Goal: Task Accomplishment & Management: Manage account settings

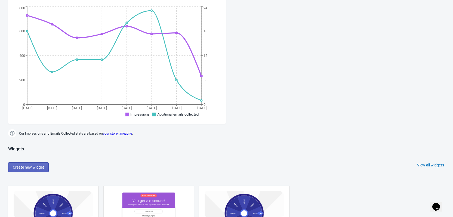
scroll to position [218, 0]
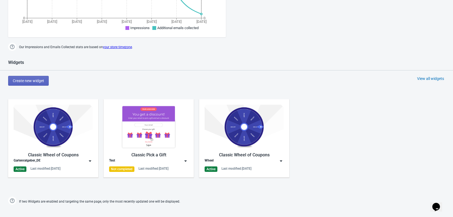
click at [54, 158] on div "Classic Wheel of Coupons" at bounding box center [53, 155] width 79 height 7
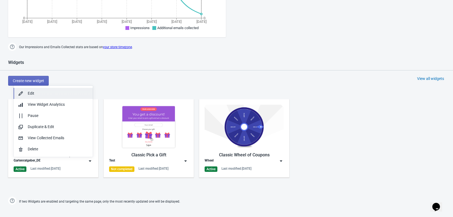
click at [49, 91] on div "Edit" at bounding box center [58, 94] width 61 height 6
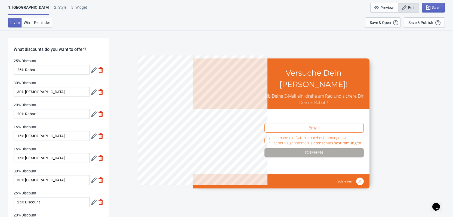
click at [71, 7] on div "3. Widget" at bounding box center [79, 10] width 16 height 10
select select "specificURL"
select select "once"
select select "circle"
select select "middle_left"
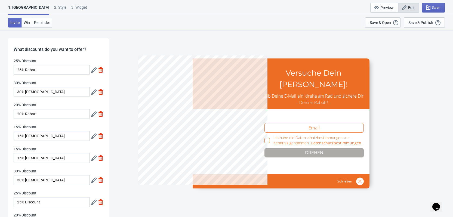
select select "1"
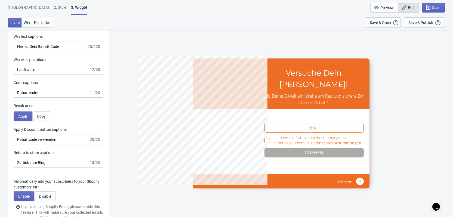
scroll to position [1632, 0]
click at [45, 114] on span "Copy" at bounding box center [41, 116] width 9 height 4
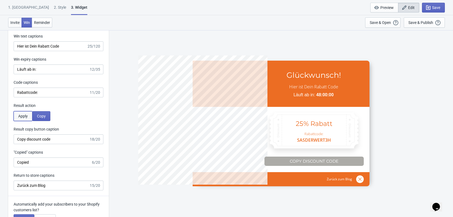
click at [31, 111] on button "Apply" at bounding box center [23, 116] width 19 height 10
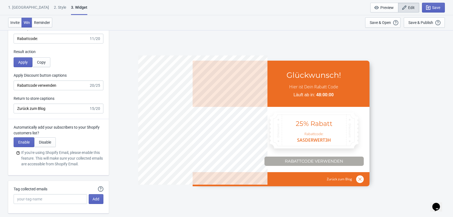
scroll to position [1687, 0]
click at [51, 140] on span "Disable" at bounding box center [45, 142] width 12 height 4
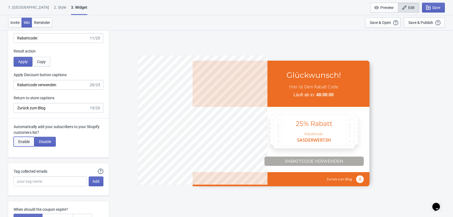
click at [30, 137] on button "Enable" at bounding box center [24, 142] width 21 height 10
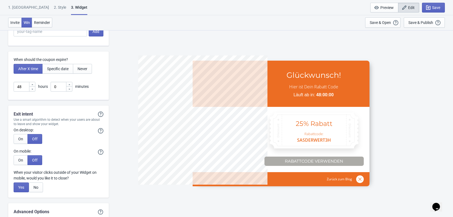
scroll to position [1910, 0]
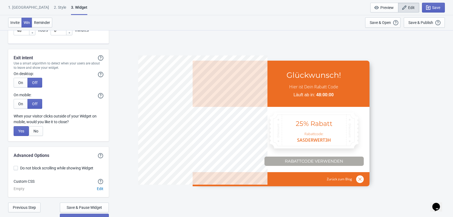
click at [28, 4] on div "1. Coupon 2 . Style 3. Widget 1. Coupon 2 . Style 3. Widget Save and Exit Previ…" at bounding box center [226, 7] width 453 height 15
click at [54, 7] on div "2 . Style" at bounding box center [60, 10] width 12 height 10
select select "left"
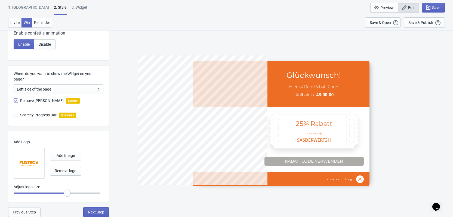
scroll to position [0, 0]
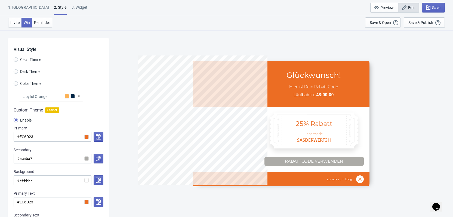
click at [72, 7] on div "3. Widget" at bounding box center [80, 10] width 16 height 10
select select "specificURL"
select select "once"
select select "circle"
select select "middle_left"
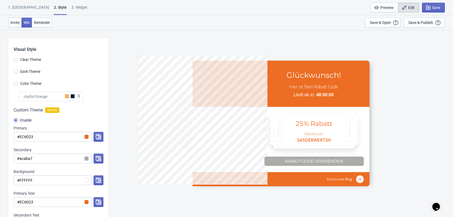
select select "1"
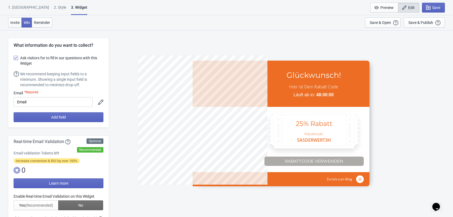
click at [21, 8] on div "1. Coupon" at bounding box center [28, 10] width 41 height 10
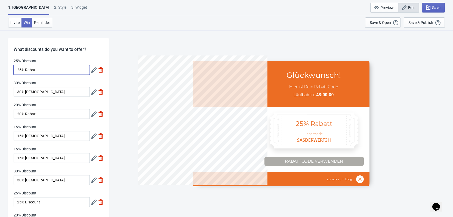
click at [35, 69] on input "25% Rabatt" at bounding box center [52, 70] width 76 height 10
click at [91, 70] on icon at bounding box center [93, 69] width 5 height 5
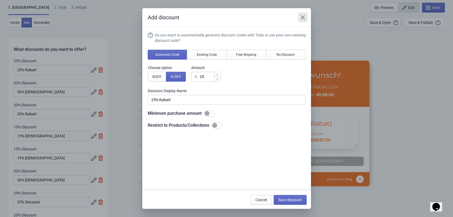
click at [306, 15] on button "Close" at bounding box center [303, 18] width 10 height 10
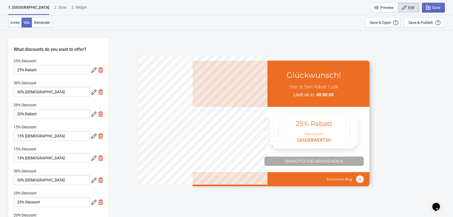
click at [94, 71] on icon at bounding box center [93, 69] width 5 height 5
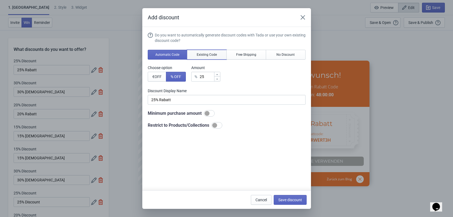
click at [204, 56] on span "Existing Code" at bounding box center [207, 55] width 20 height 4
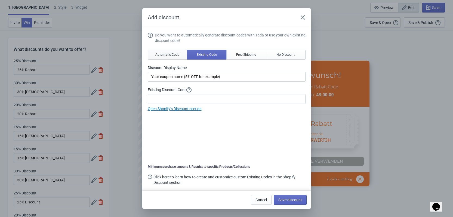
click at [175, 55] on span "Automatic Code" at bounding box center [167, 55] width 24 height 4
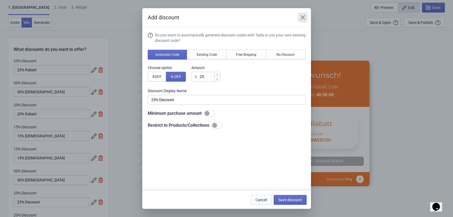
click at [303, 15] on icon "Close" at bounding box center [302, 17] width 5 height 5
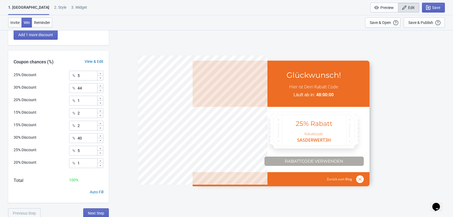
scroll to position [211, 0]
click at [89, 58] on div "View & Edit" at bounding box center [94, 61] width 30 height 6
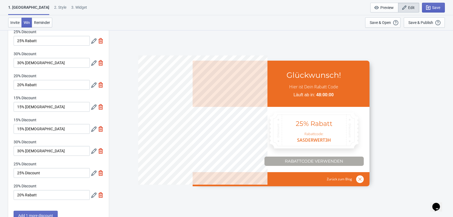
scroll to position [0, 0]
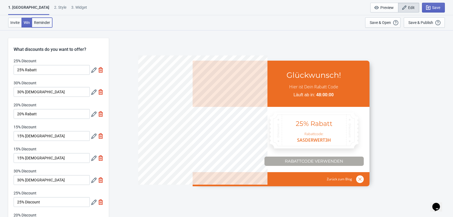
click at [41, 23] on span "Reminder" at bounding box center [42, 22] width 16 height 4
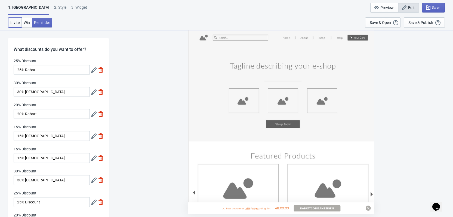
click at [16, 23] on span "Invite" at bounding box center [14, 22] width 9 height 4
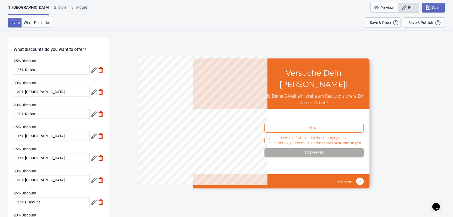
click at [30, 23] on span "Win" at bounding box center [27, 22] width 6 height 4
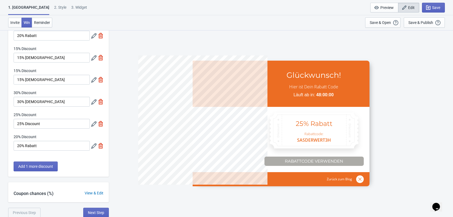
scroll to position [79, 0]
click at [47, 21] on span "Reminder" at bounding box center [42, 22] width 16 height 4
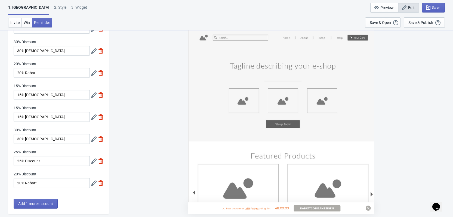
scroll to position [0, 0]
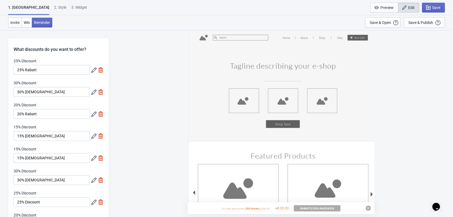
click at [401, 7] on button "Edit" at bounding box center [408, 8] width 21 height 10
click at [440, 203] on div "Opens Chat This icon Opens the chat window." at bounding box center [436, 207] width 9 height 9
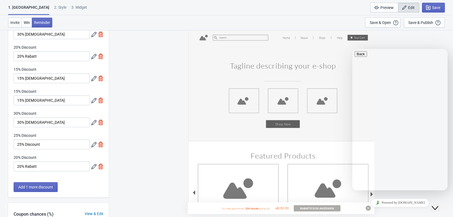
scroll to position [79, 0]
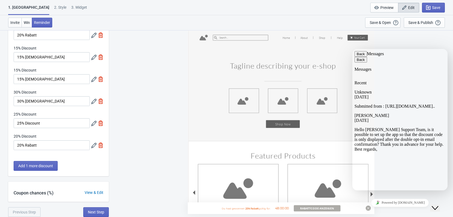
click at [405, 114] on div "Jeremy Bryan 20/08/2025 Hello Tada Support Team, is it possible to set up the a…" at bounding box center [399, 132] width 91 height 39
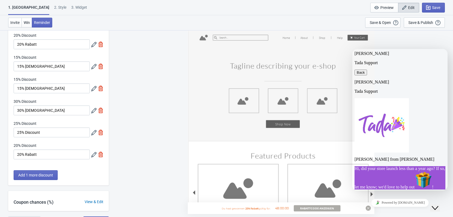
scroll to position [18, 0]
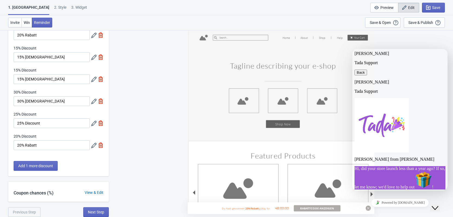
click at [357, 70] on icon "button" at bounding box center [357, 72] width 0 height 4
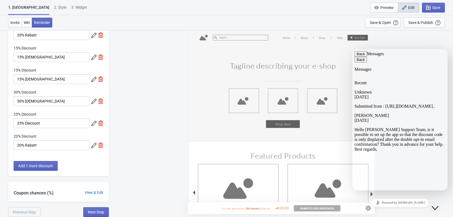
click at [389, 127] on span "Hello Tada Support Team, is it possible to set up the app so that the discount …" at bounding box center [398, 139] width 89 height 24
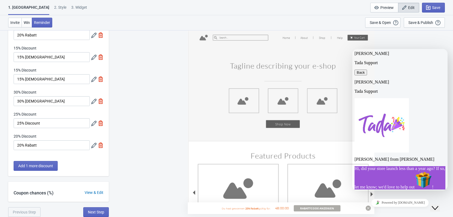
scroll to position [18, 0]
drag, startPoint x: 418, startPoint y: 170, endPoint x: 379, endPoint y: 105, distance: 76.1
copy span "Hello Tada Support Team, is it possible to set up the app so that the discount …"
click at [365, 70] on span "button" at bounding box center [365, 72] width 0 height 4
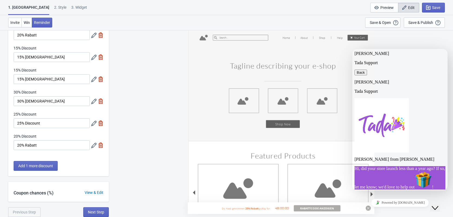
scroll to position [17, 0]
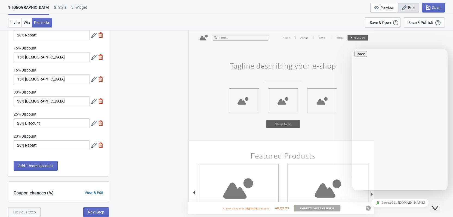
paste textarea "Hello Tada Support Team, is it possible to set up the app so that the discount …"
type textarea "Hello Tada Support Team, is it possible to set up the app so that the discount …"
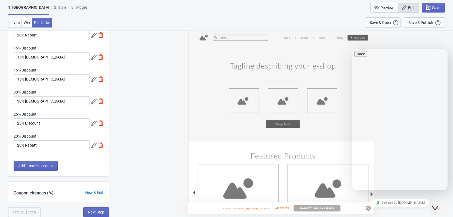
type input "fuxtec.de"
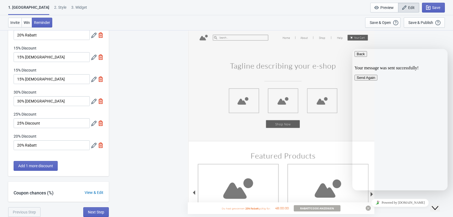
click at [38, 4] on div "1. Coupon 2 . Style 3. Widget 1. Coupon 2 . Style 3. Widget Save and Exit Previ…" at bounding box center [226, 7] width 453 height 15
click at [54, 8] on div "2 . Style" at bounding box center [60, 10] width 12 height 10
select select "left"
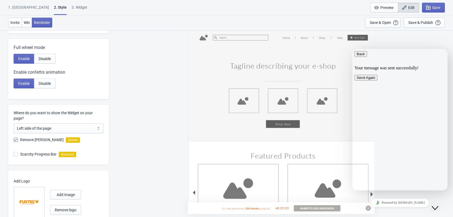
scroll to position [267, 0]
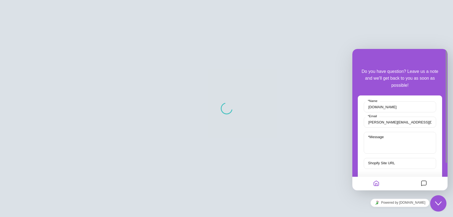
click at [438, 207] on button "Close Chat This icon closes the chat window." at bounding box center [438, 203] width 16 height 16
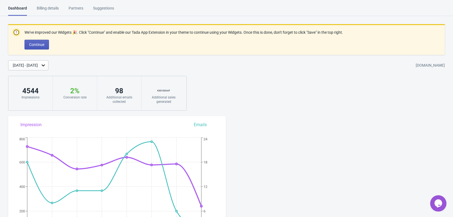
click at [44, 46] on span "Continue" at bounding box center [36, 44] width 15 height 4
click at [53, 8] on div "Billing details" at bounding box center [48, 10] width 22 height 10
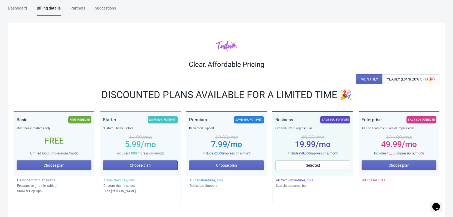
click at [76, 8] on div "Partners" at bounding box center [77, 10] width 15 height 10
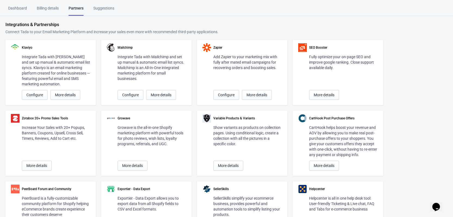
click at [100, 8] on div "Suggestions" at bounding box center [103, 10] width 21 height 10
click at [22, 12] on div "Dashboard" at bounding box center [17, 10] width 19 height 10
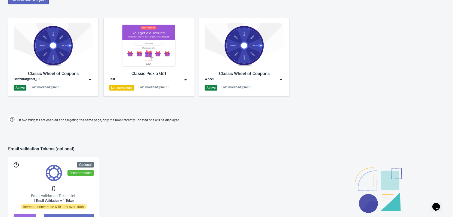
scroll to position [399, 0]
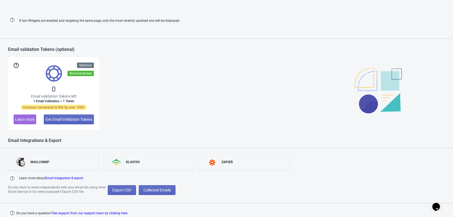
click at [84, 75] on div "Recommended" at bounding box center [80, 73] width 26 height 5
click at [22, 122] on button "Learn more" at bounding box center [25, 120] width 23 height 10
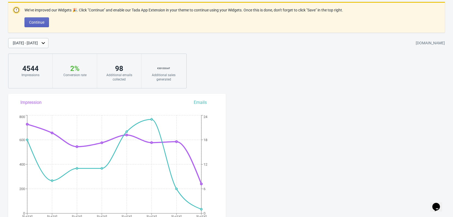
scroll to position [0, 0]
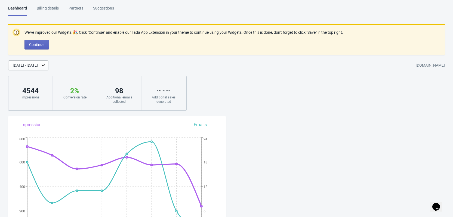
click at [44, 5] on html "Dashboard Billing details Partners Suggestions Dashboard Billing details Partne…" at bounding box center [226, 108] width 453 height 217
click at [48, 9] on div "Billing details" at bounding box center [48, 10] width 22 height 10
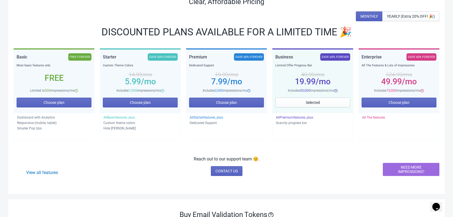
scroll to position [82, 0]
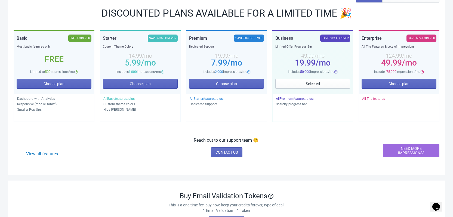
click at [374, 98] on span "All The features" at bounding box center [373, 99] width 23 height 4
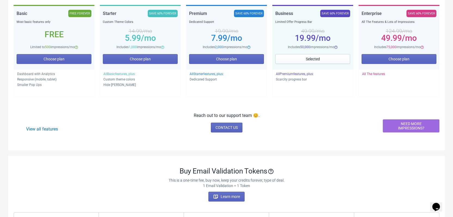
scroll to position [0, 0]
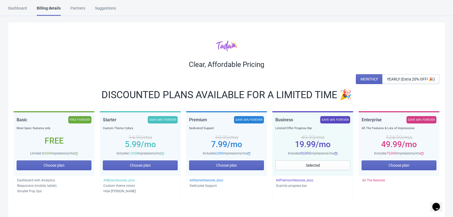
click at [298, 179] on span "All Premium features, plus:" at bounding box center [295, 180] width 38 height 4
click at [290, 184] on p "Scarcity progress bar" at bounding box center [313, 185] width 74 height 5
